Goal: Task Accomplishment & Management: Manage account settings

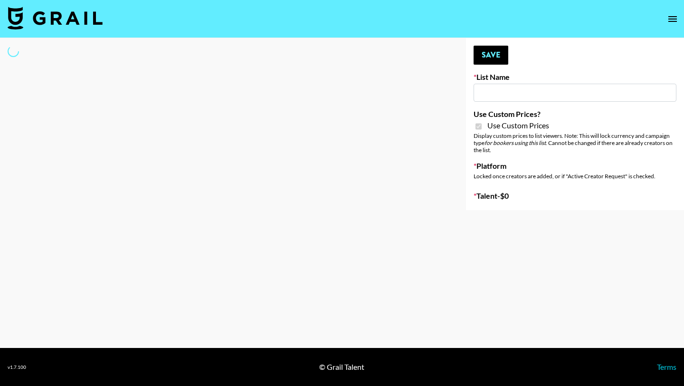
type input "Laifen (TikTok)"
checkbox input "true"
select select "Brand"
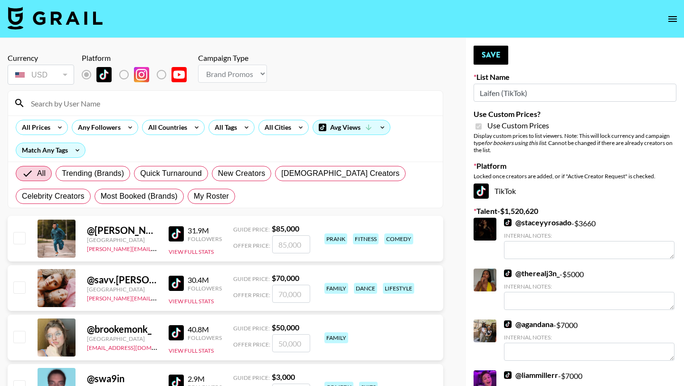
click at [123, 104] on input at bounding box center [231, 102] width 412 height 15
type input "c"
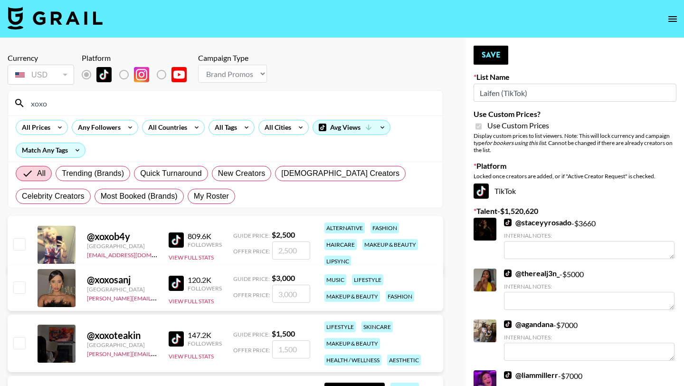
type input "xoxo"
click at [21, 343] on input "checkbox" at bounding box center [18, 342] width 11 height 11
checkbox input "true"
click at [286, 347] on input "1500" at bounding box center [291, 349] width 38 height 18
type input "1600"
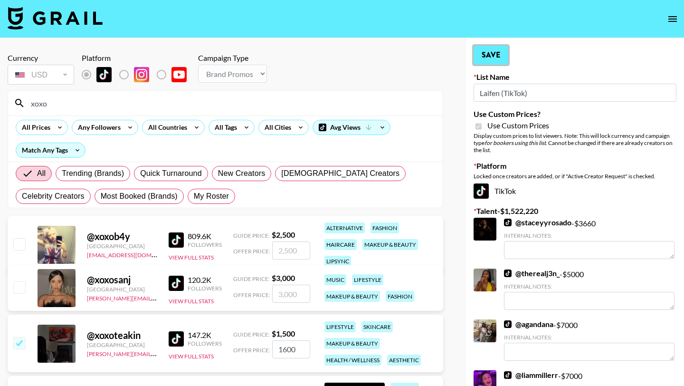
click at [504, 53] on button "Save" at bounding box center [490, 55] width 35 height 19
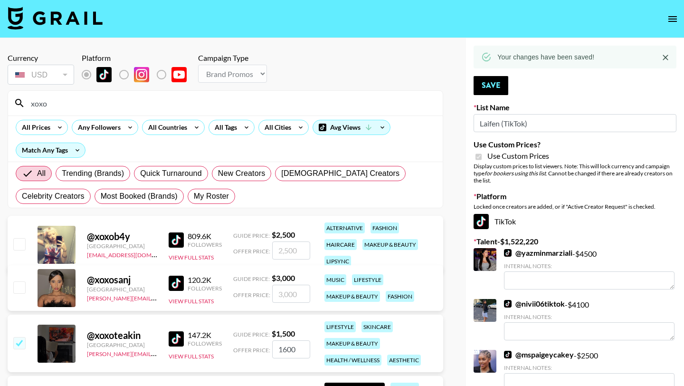
click at [98, 100] on input "xoxo" at bounding box center [231, 102] width 412 height 15
click at [130, 96] on input "xoxo" at bounding box center [231, 102] width 412 height 15
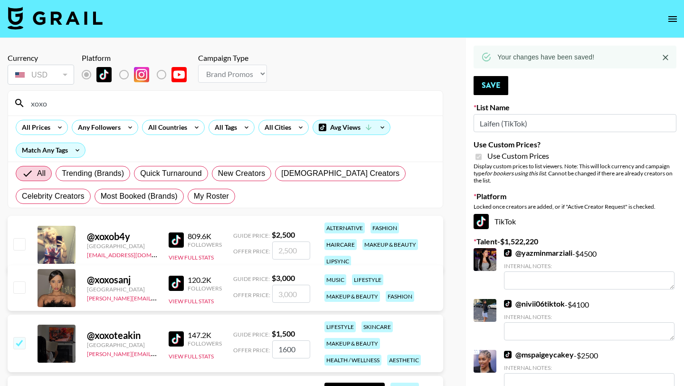
click at [130, 96] on input "xoxo" at bounding box center [231, 102] width 412 height 15
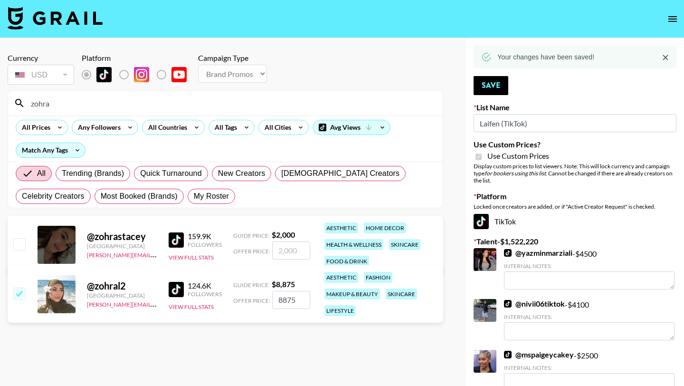
type input "zohra"
click at [16, 246] on input "checkbox" at bounding box center [18, 243] width 11 height 11
checkbox input "true"
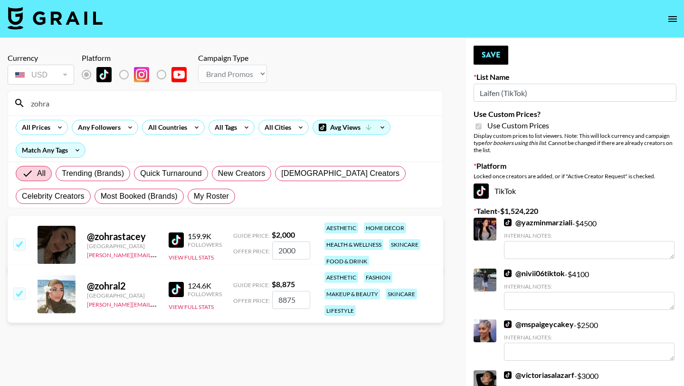
click at [299, 247] on input "2000" at bounding box center [291, 250] width 38 height 18
type input "2200"
click at [490, 54] on button "Save" at bounding box center [490, 55] width 35 height 19
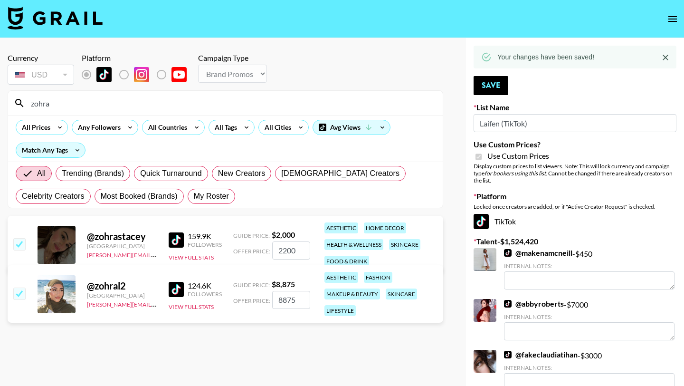
click at [134, 111] on div "zohra" at bounding box center [225, 103] width 434 height 25
click at [132, 104] on input "zohra" at bounding box center [231, 102] width 412 height 15
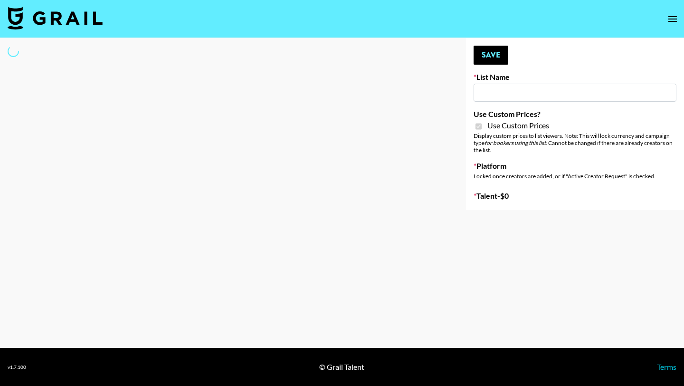
type input "PLAUD (TikTok)"
checkbox input "true"
select select "Brand"
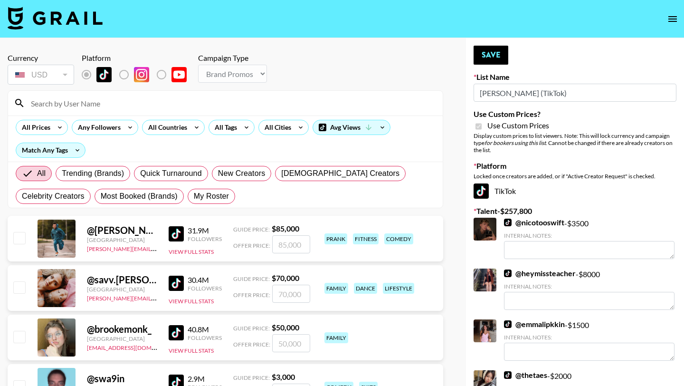
click at [110, 104] on input at bounding box center [231, 102] width 412 height 15
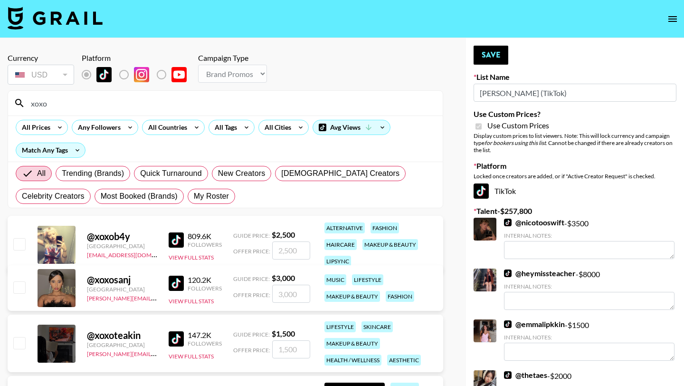
type input "xoxo"
click at [19, 344] on input "checkbox" at bounding box center [18, 342] width 11 height 11
checkbox input "true"
click at [285, 350] on input "1500" at bounding box center [291, 349] width 38 height 18
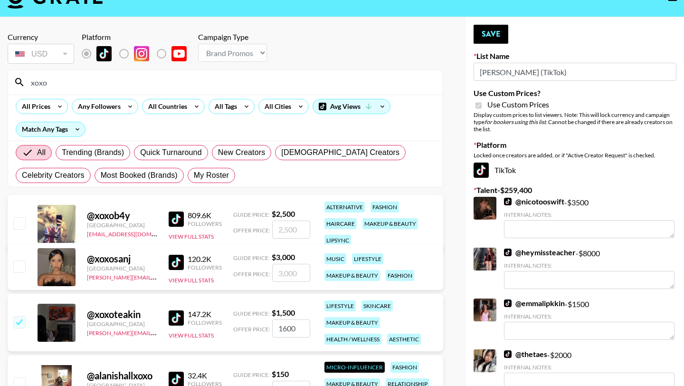
scroll to position [22, 0]
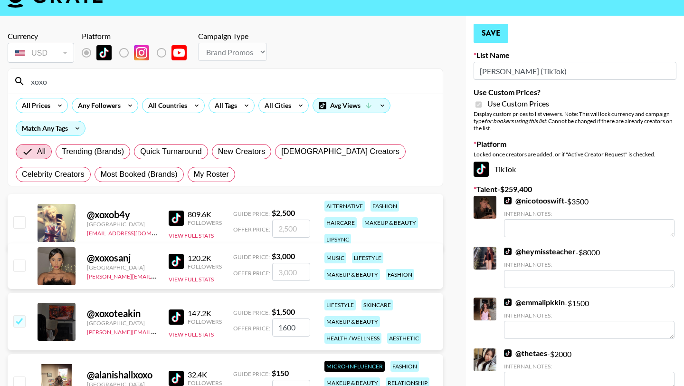
type input "1600"
click at [489, 34] on button "Save" at bounding box center [490, 33] width 35 height 19
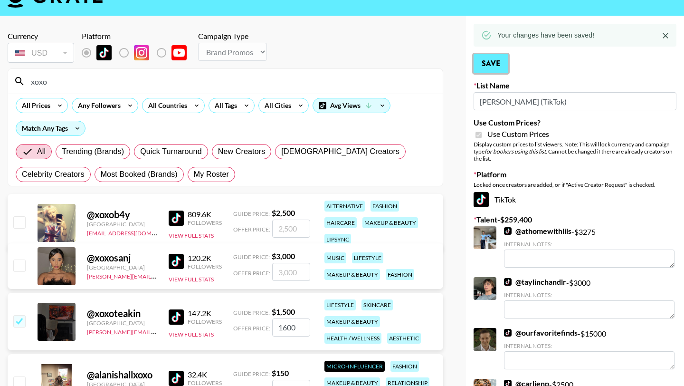
scroll to position [0, 0]
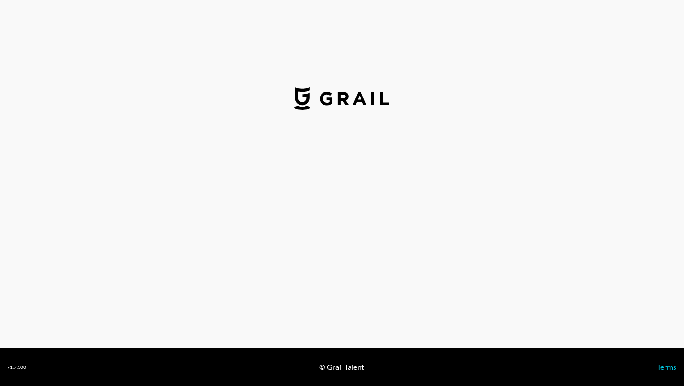
select select "USD"
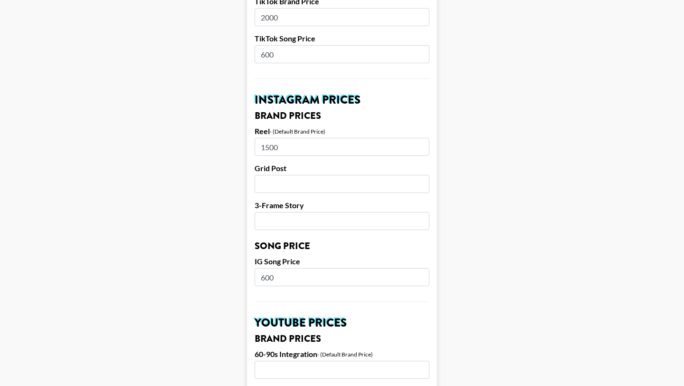
scroll to position [386, 0]
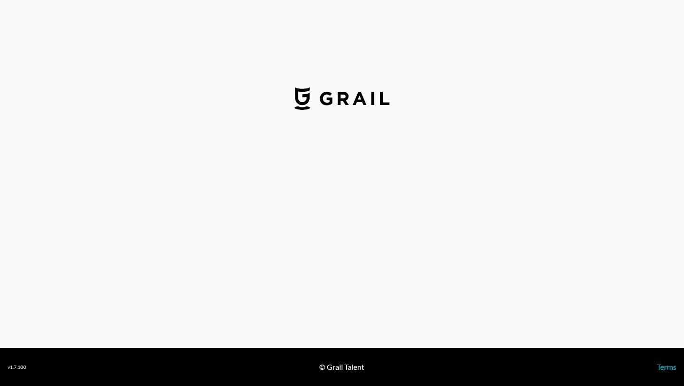
select select "USD"
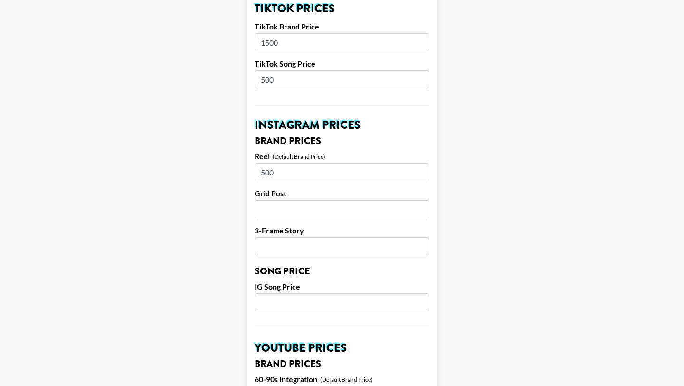
scroll to position [347, 0]
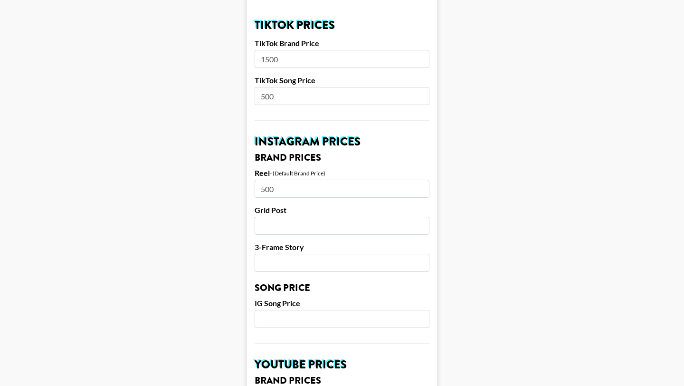
click at [285, 179] on input "500" at bounding box center [342, 188] width 175 height 18
type input "1500"
click at [464, 172] on main "Airtable ID: recx88OK2boASq4hP Manager(s) joe.chiarelli@grail-talent.com ​ TikT…" at bounding box center [342, 304] width 669 height 1195
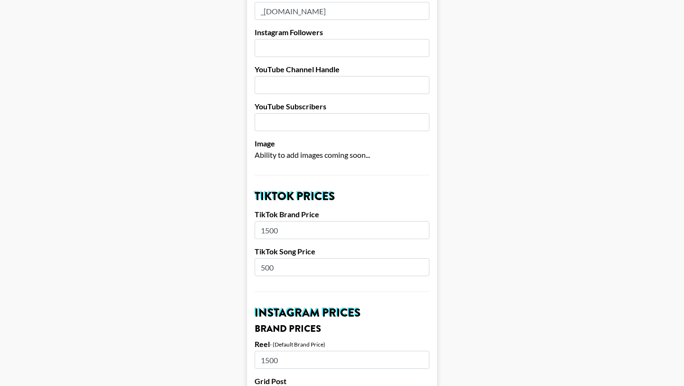
scroll to position [185, 0]
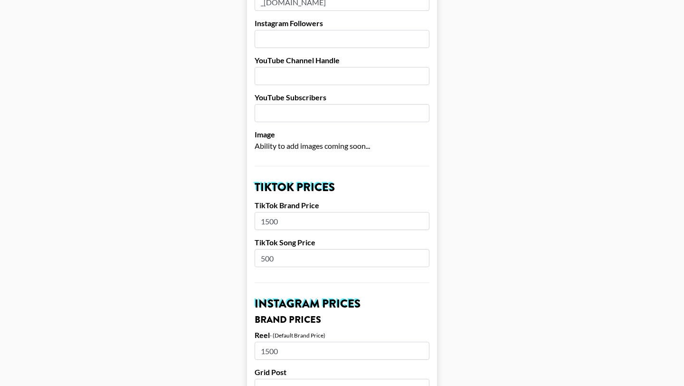
click at [281, 212] on input "1500" at bounding box center [342, 221] width 175 height 18
type input "2000"
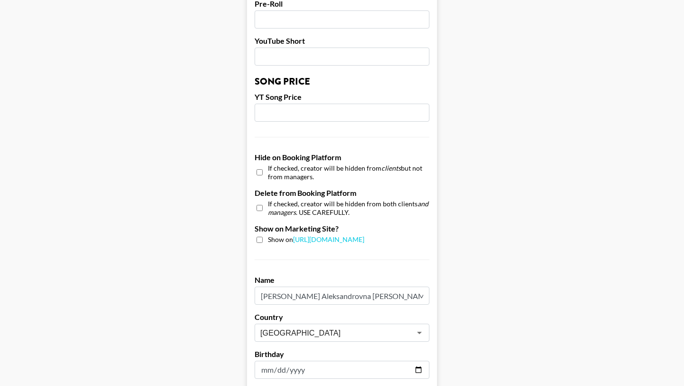
scroll to position [903, 0]
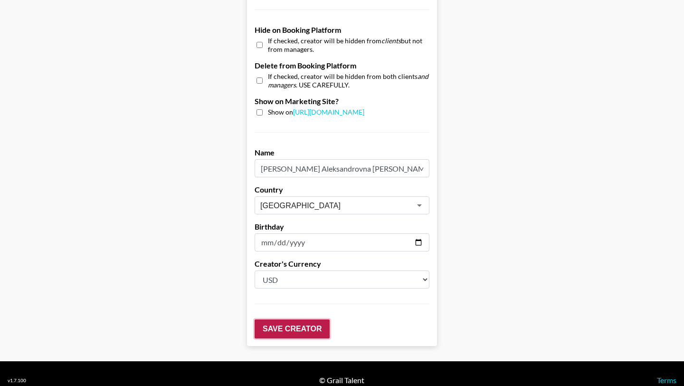
click at [291, 319] on input "Save Creator" at bounding box center [292, 328] width 75 height 19
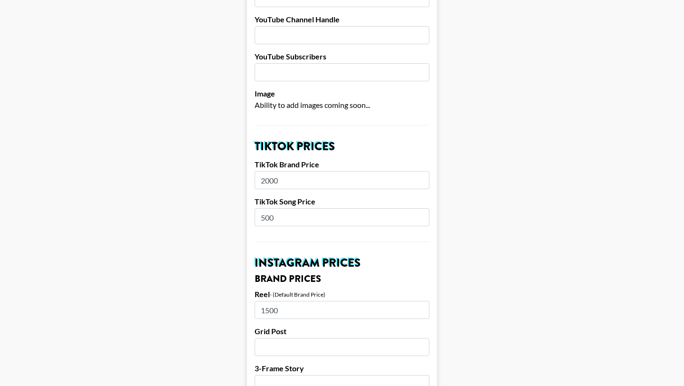
scroll to position [159, 0]
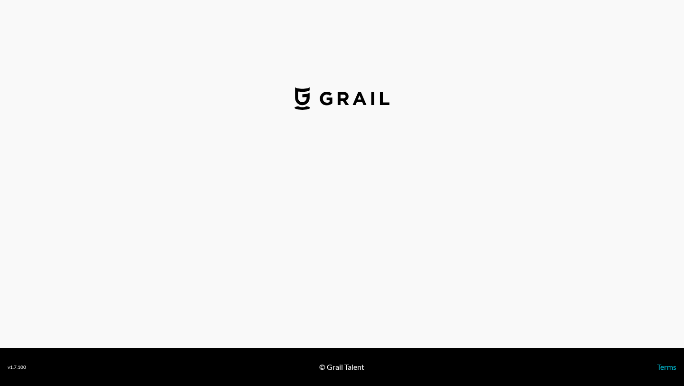
select select "USD"
